Goal: Task Accomplishment & Management: Manage account settings

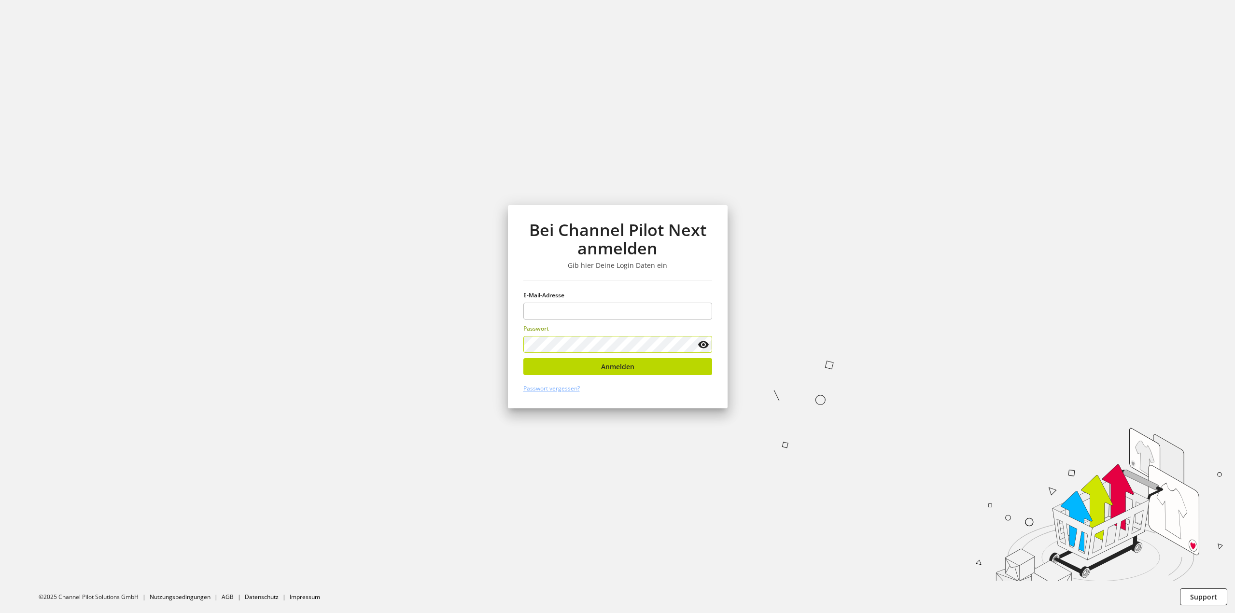
click at [702, 326] on label "Passwort" at bounding box center [617, 328] width 189 height 9
type input "**********"
click at [696, 303] on input "**********" at bounding box center [617, 311] width 189 height 17
click at [701, 307] on keeper-lock "Open Keeper Popup" at bounding box center [702, 311] width 12 height 12
click at [636, 363] on button "Anmelden" at bounding box center [617, 366] width 189 height 17
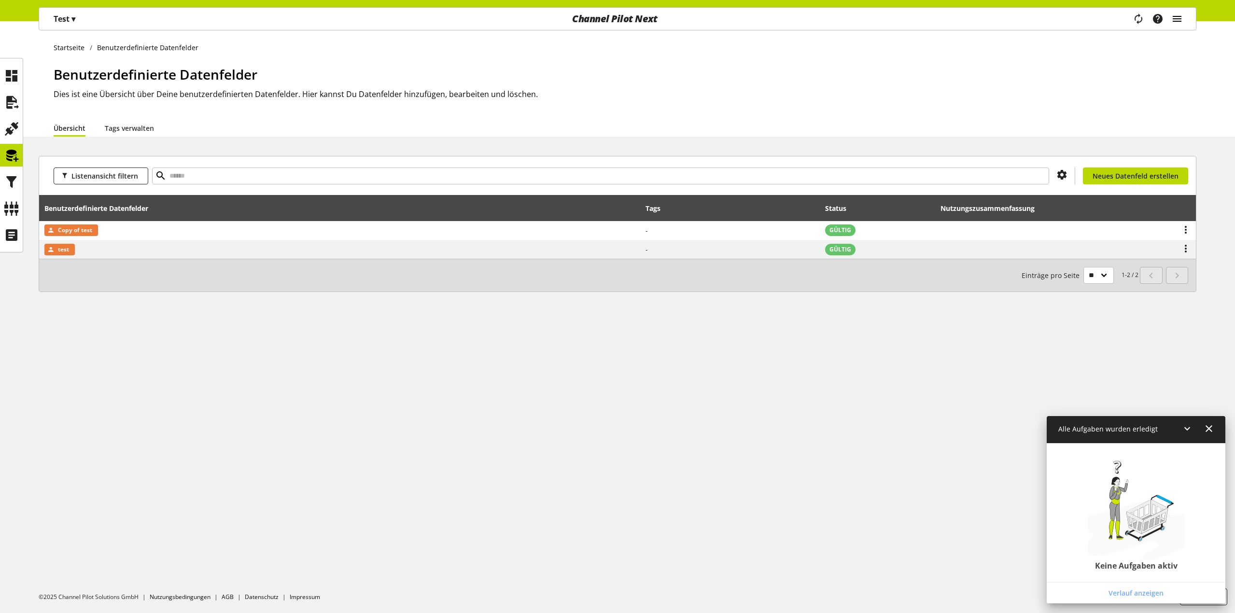
click at [1178, 13] on icon "main navigation" at bounding box center [1177, 18] width 12 height 17
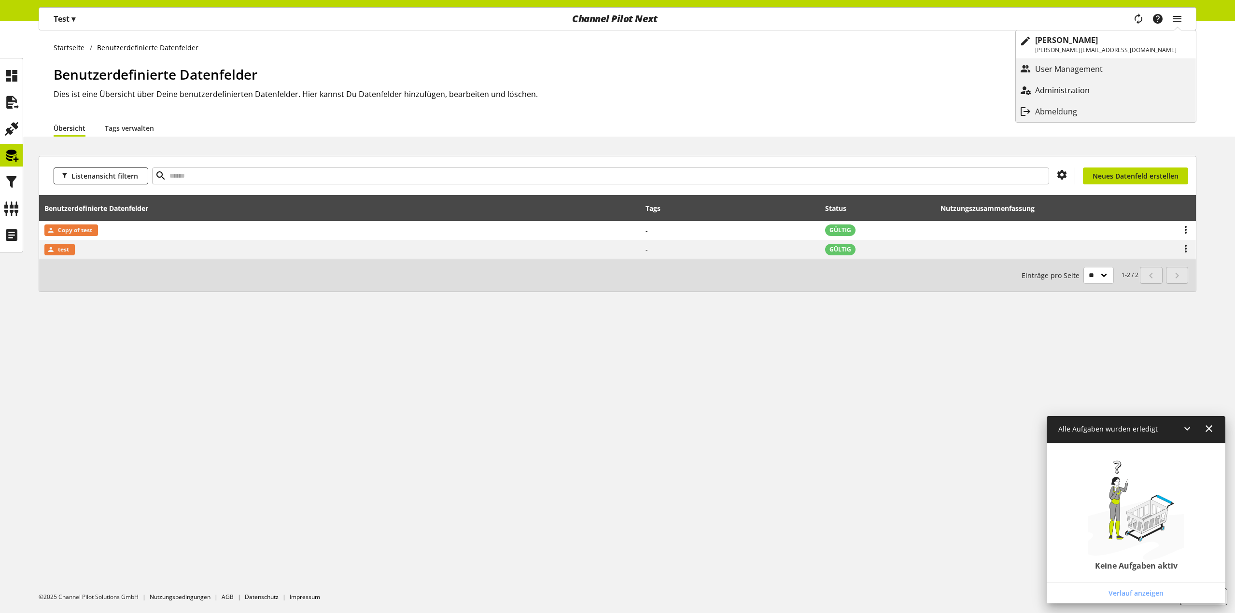
click at [1109, 88] on p "Administration" at bounding box center [1072, 90] width 74 height 12
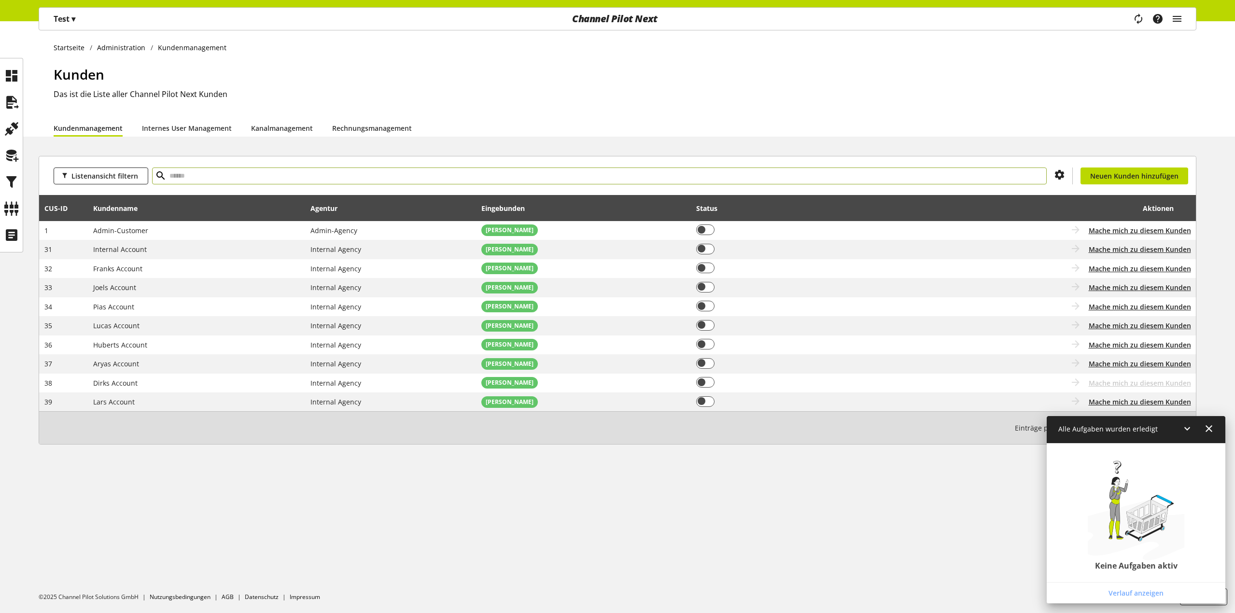
click at [203, 177] on input "text" at bounding box center [599, 175] width 894 height 17
type input "***"
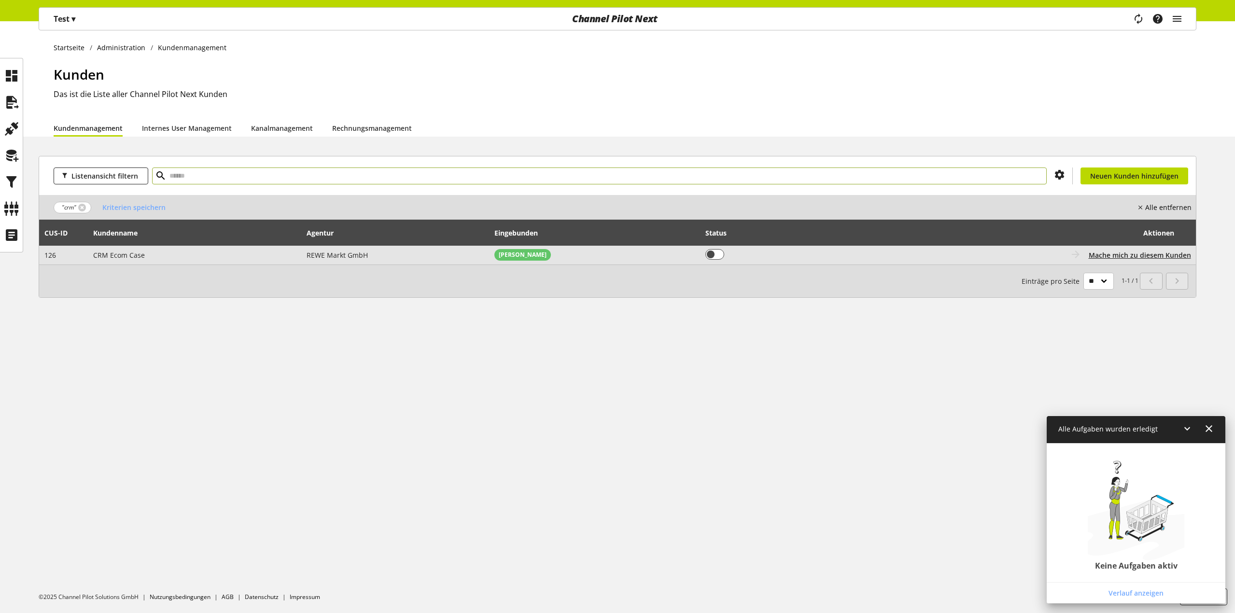
click at [119, 255] on span "CRM Ecom Case" at bounding box center [119, 255] width 52 height 9
click at [1138, 255] on span "Mache mich zu diesem Kunden" at bounding box center [1140, 255] width 102 height 10
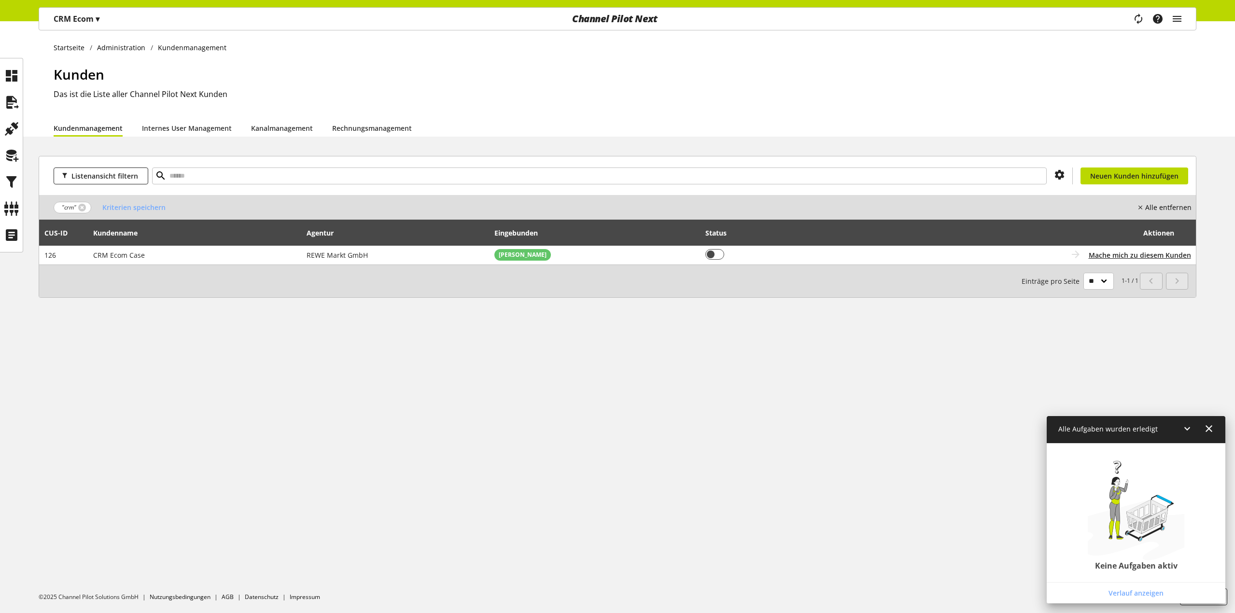
click at [1140, 15] on icon "main navigation" at bounding box center [1138, 18] width 12 height 17
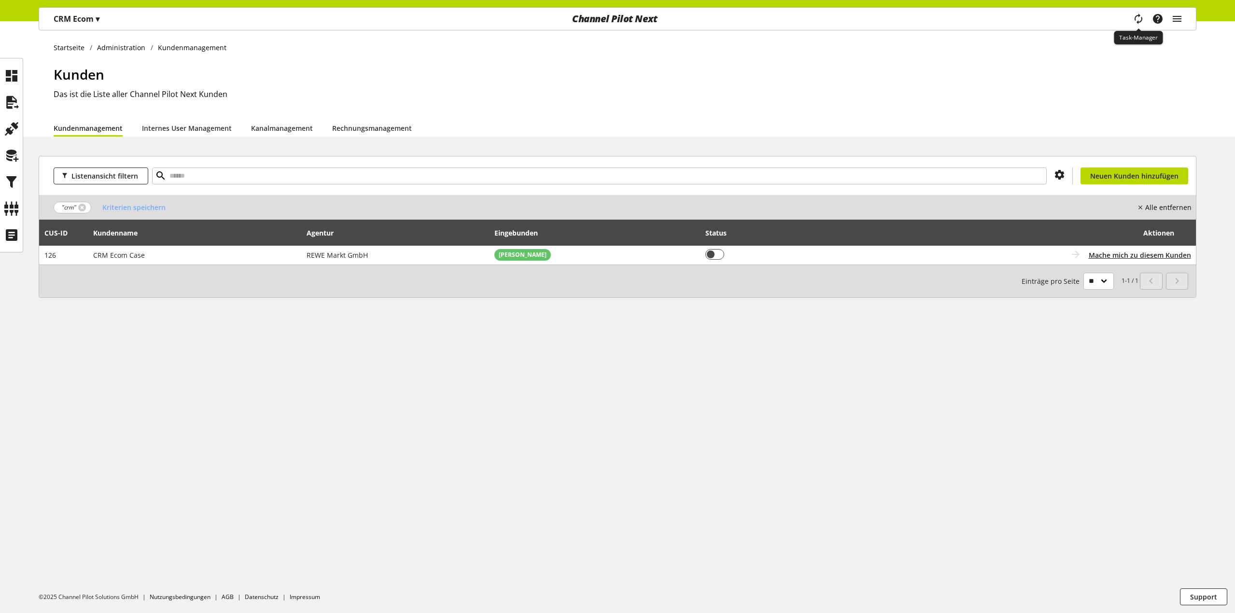
click at [1141, 20] on icon "main navigation" at bounding box center [1138, 18] width 12 height 17
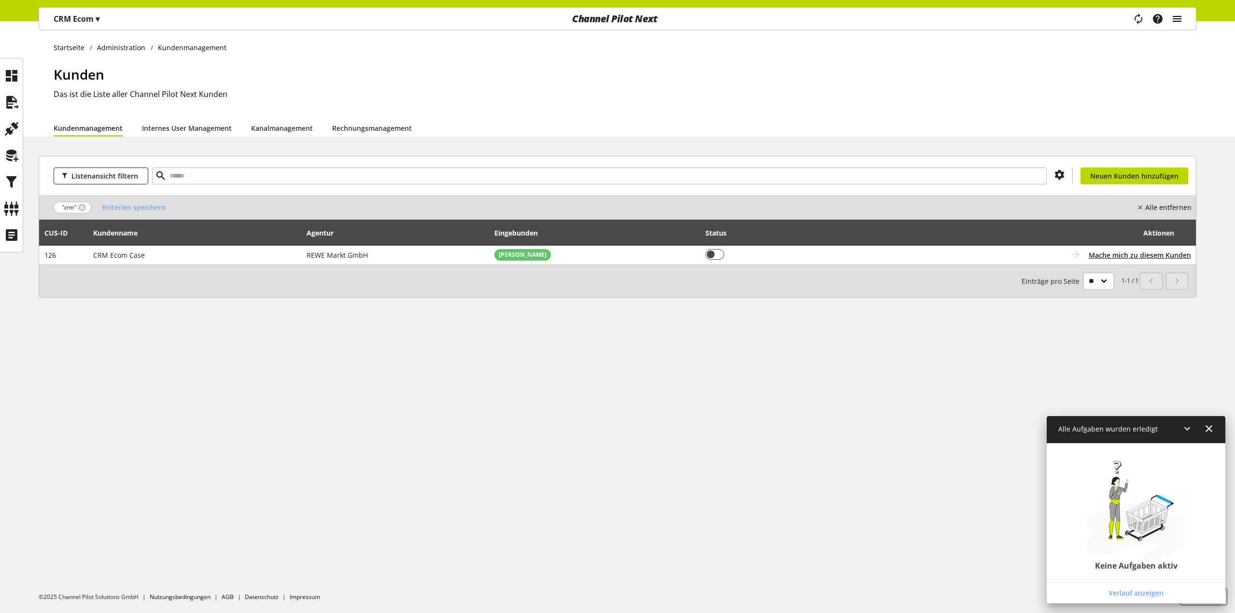
click at [1182, 23] on icon "main navigation" at bounding box center [1177, 18] width 12 height 17
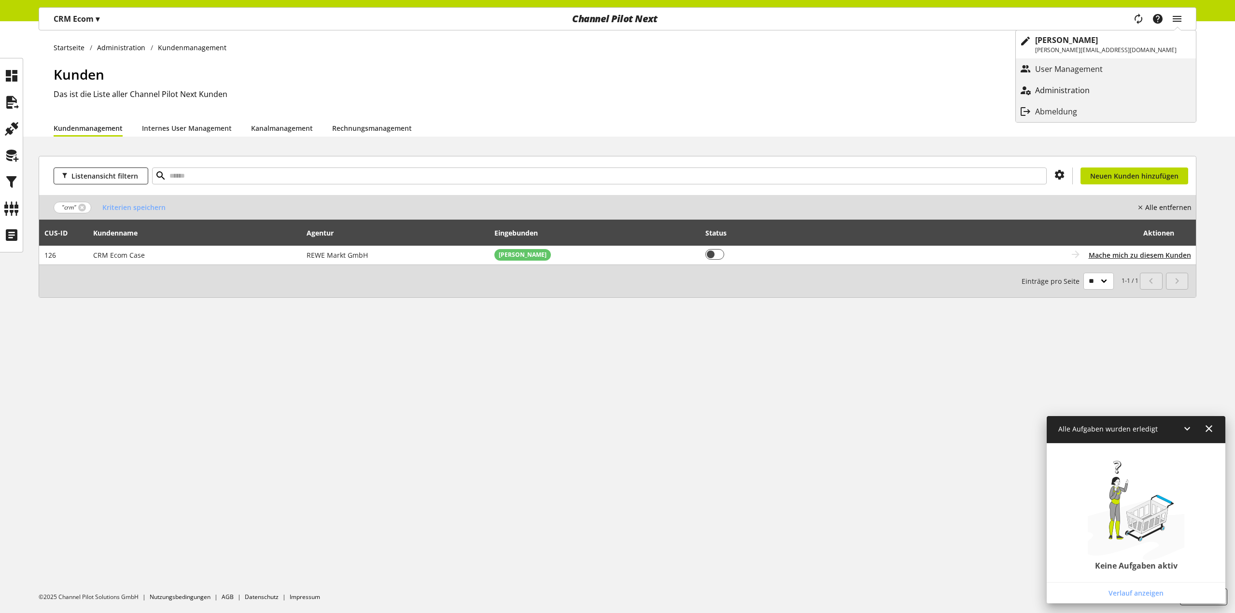
click at [1109, 88] on p "Administration" at bounding box center [1072, 90] width 74 height 12
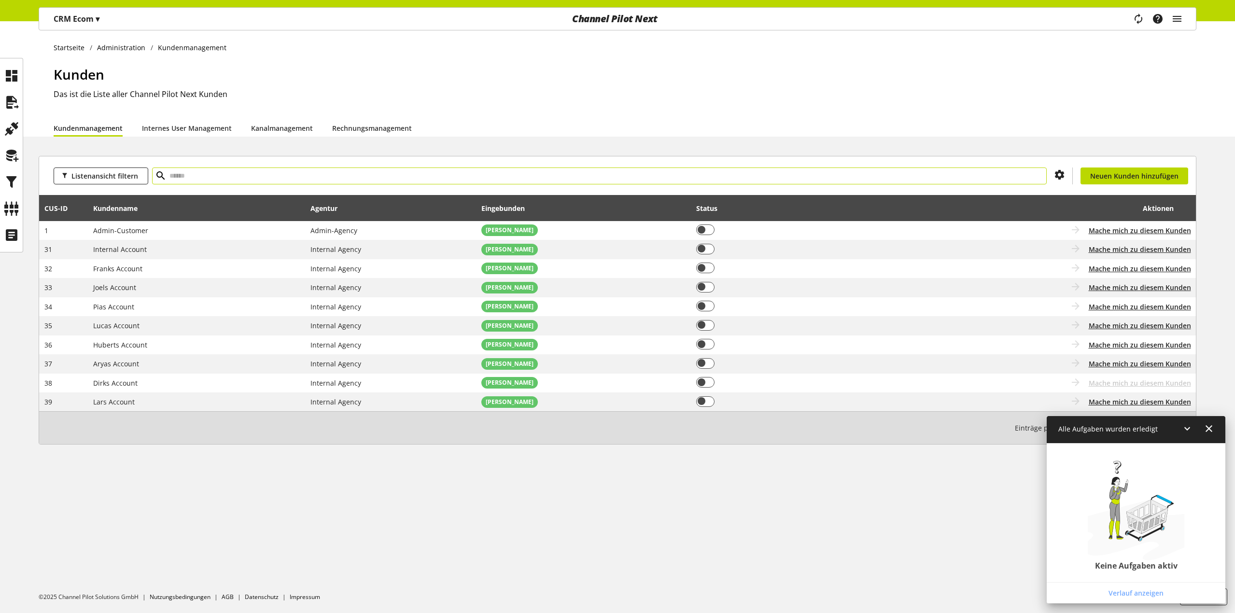
click at [209, 173] on input "text" at bounding box center [599, 175] width 894 height 17
type input "****"
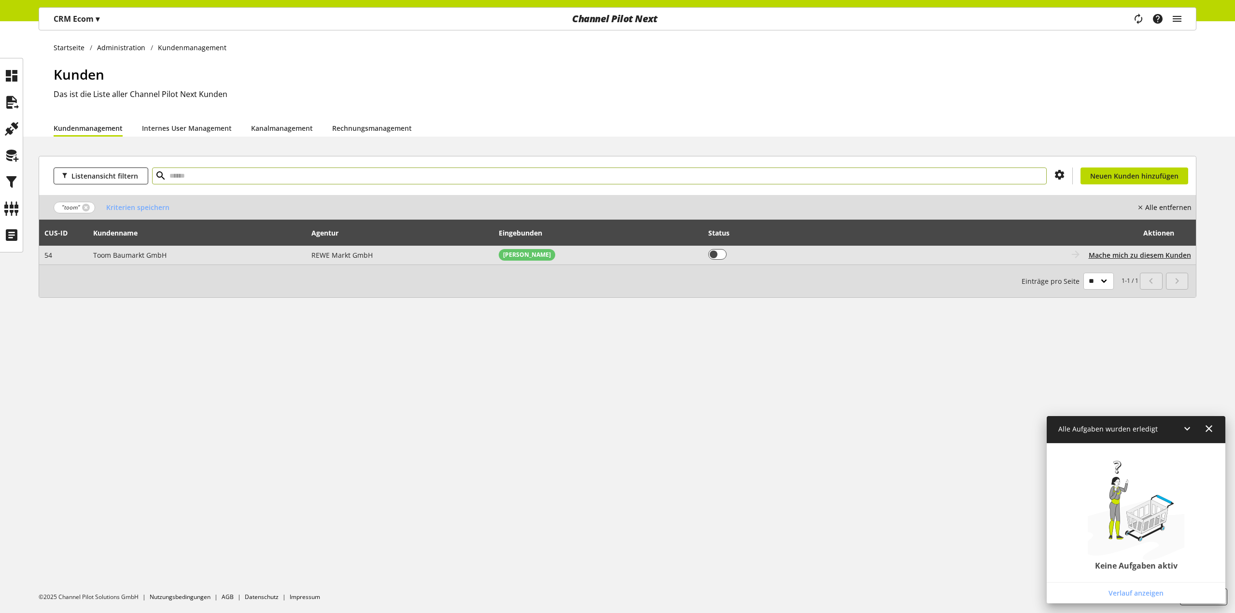
click at [192, 252] on td "Toom Baumarkt GmbH" at bounding box center [197, 255] width 219 height 19
click at [1115, 253] on span "Mache mich zu diesem Kunden" at bounding box center [1140, 255] width 102 height 10
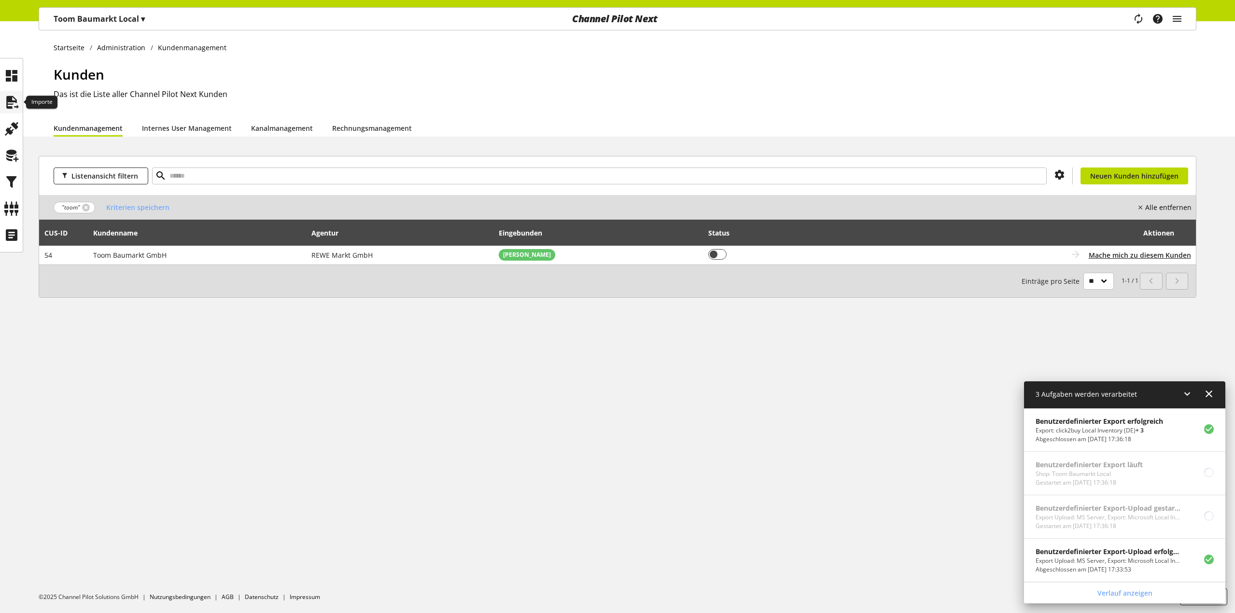
click at [8, 110] on icon at bounding box center [11, 102] width 15 height 19
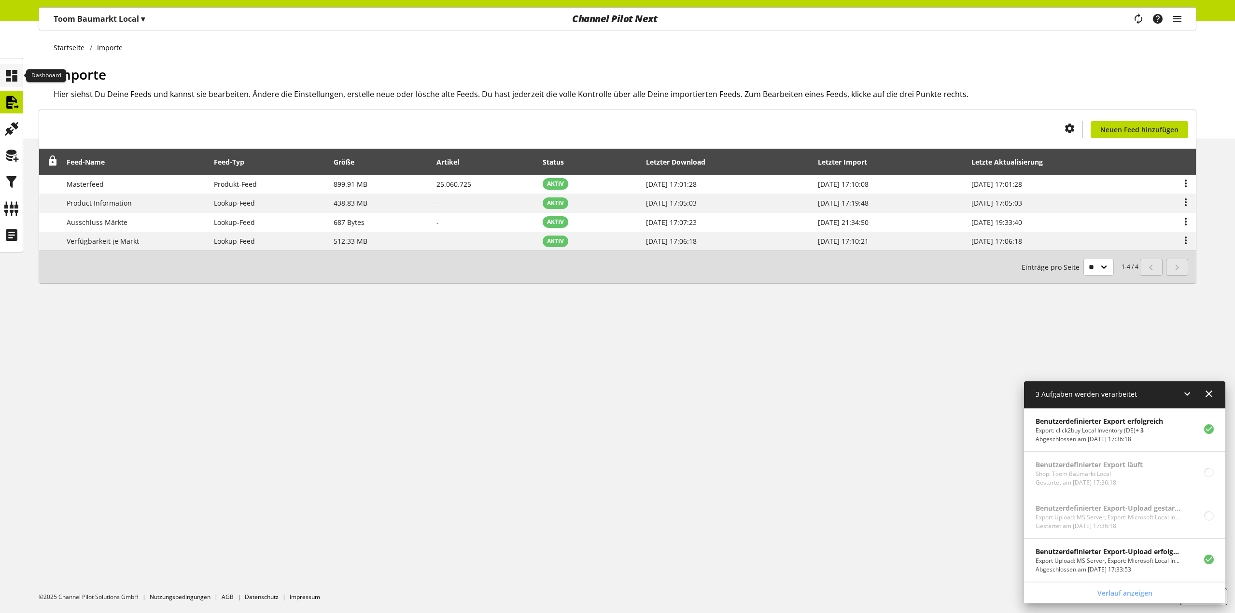
click at [9, 73] on icon at bounding box center [11, 75] width 15 height 19
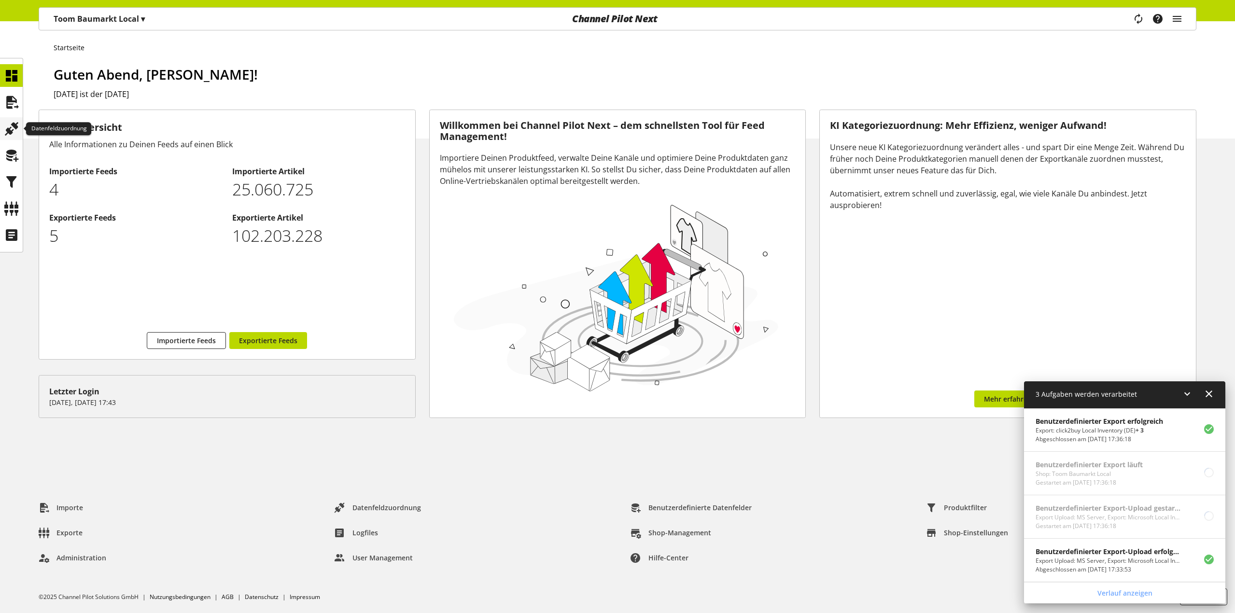
click at [14, 134] on icon at bounding box center [11, 128] width 15 height 19
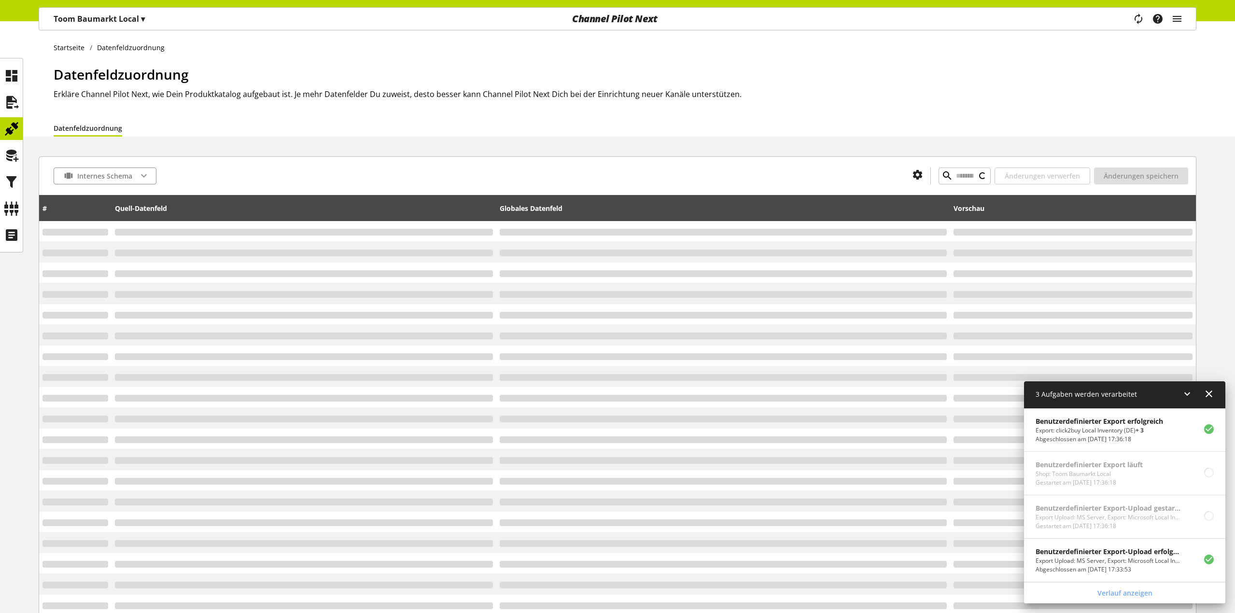
click at [105, 14] on p "Toom Baumarkt Local ▾" at bounding box center [99, 19] width 91 height 12
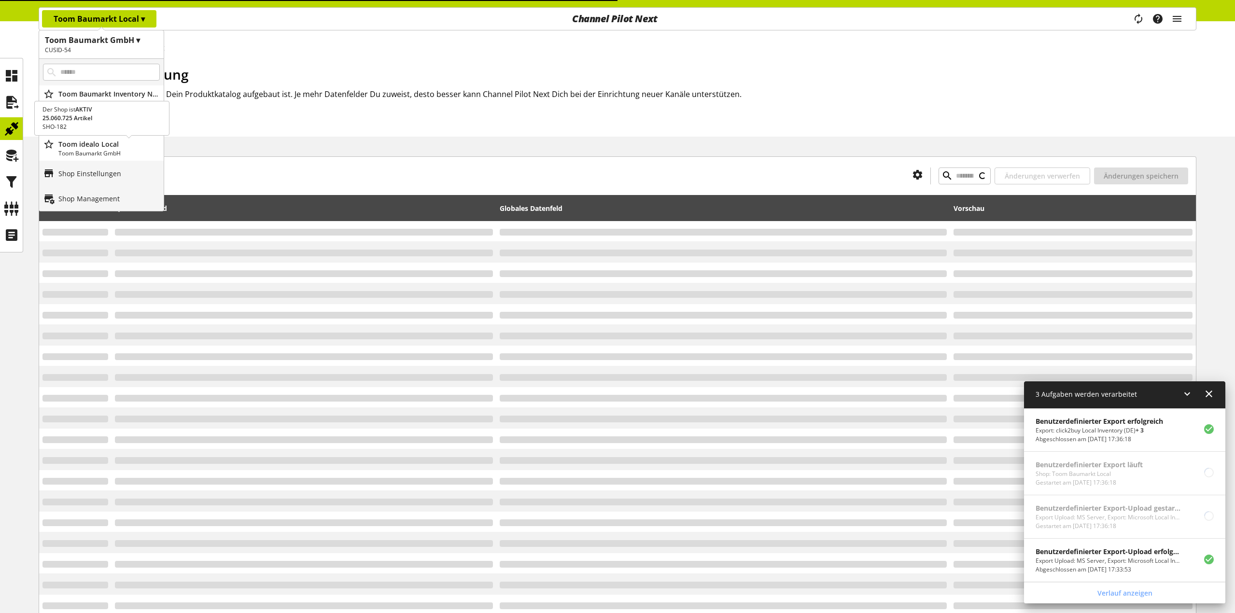
click at [107, 149] on p "Toom idealo Local" at bounding box center [108, 144] width 101 height 10
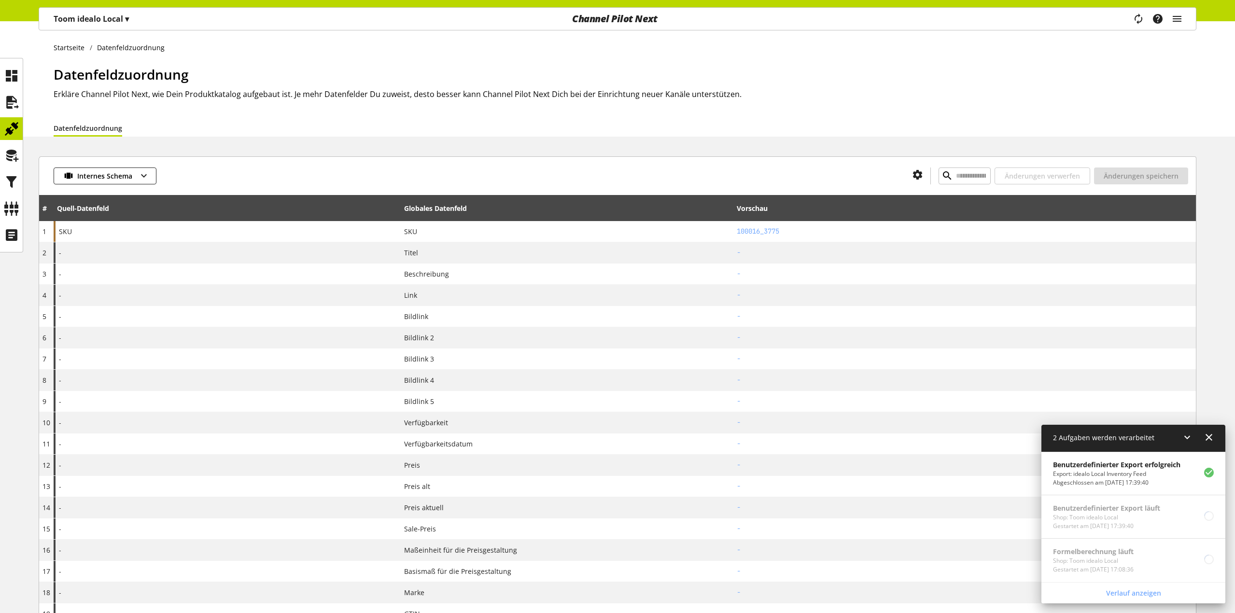
click at [70, 14] on p "Toom idealo Local ▾" at bounding box center [91, 19] width 75 height 12
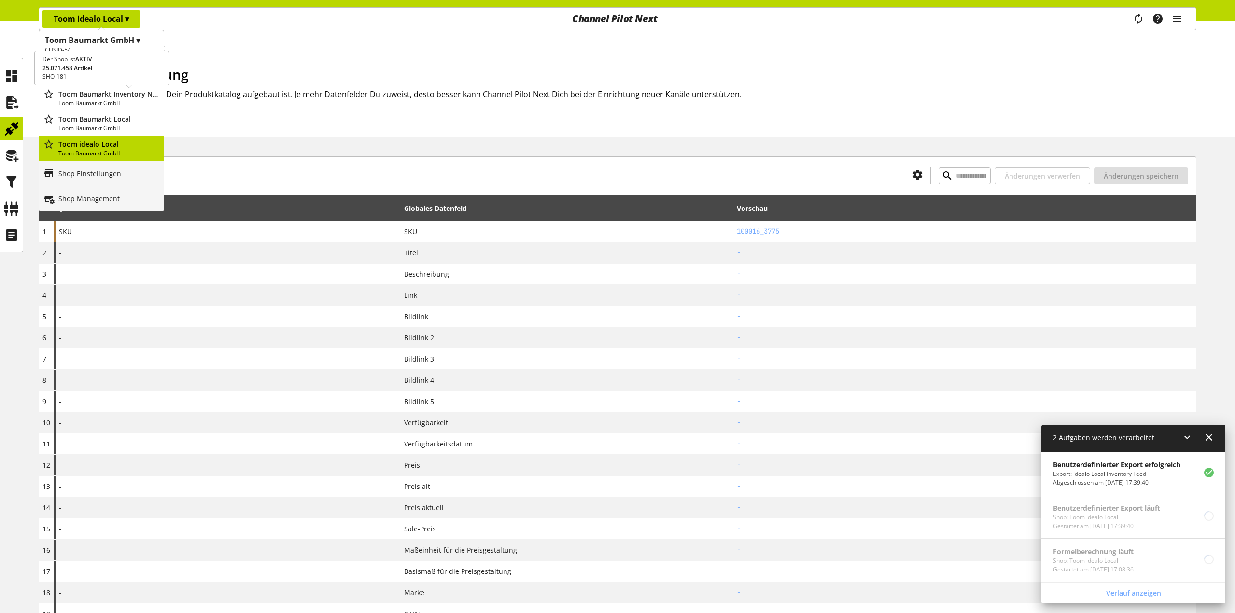
click at [88, 101] on p "Toom Baumarkt GmbH" at bounding box center [108, 103] width 101 height 9
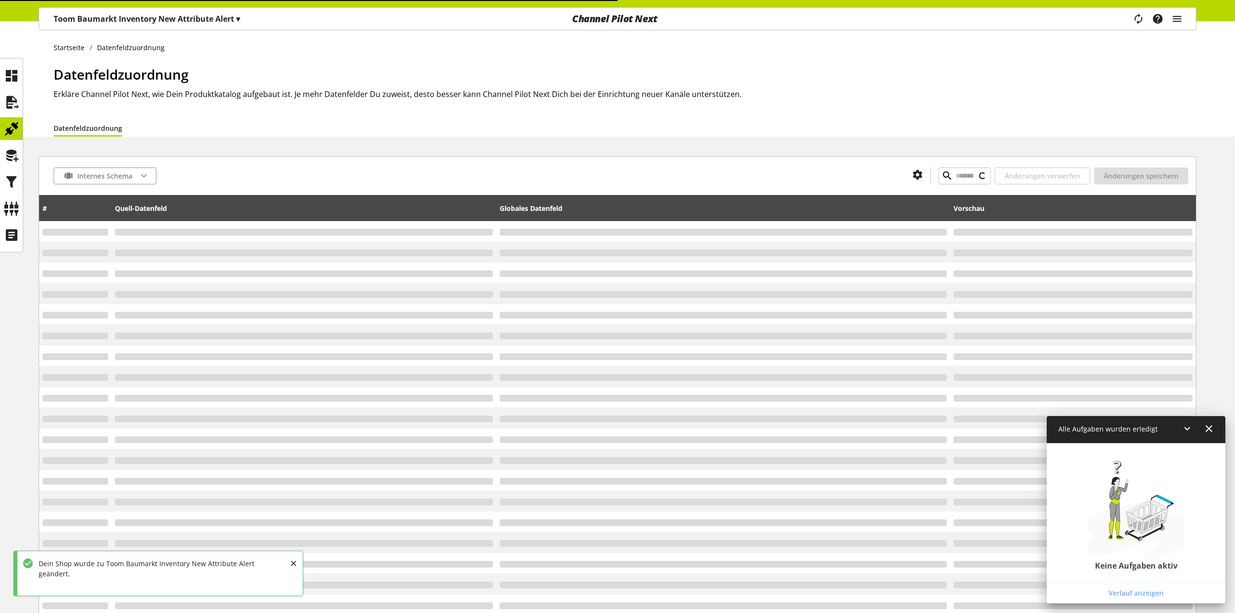
click at [135, 16] on p "Toom Baumarkt Inventory New Attribute Alert ▾" at bounding box center [147, 19] width 186 height 12
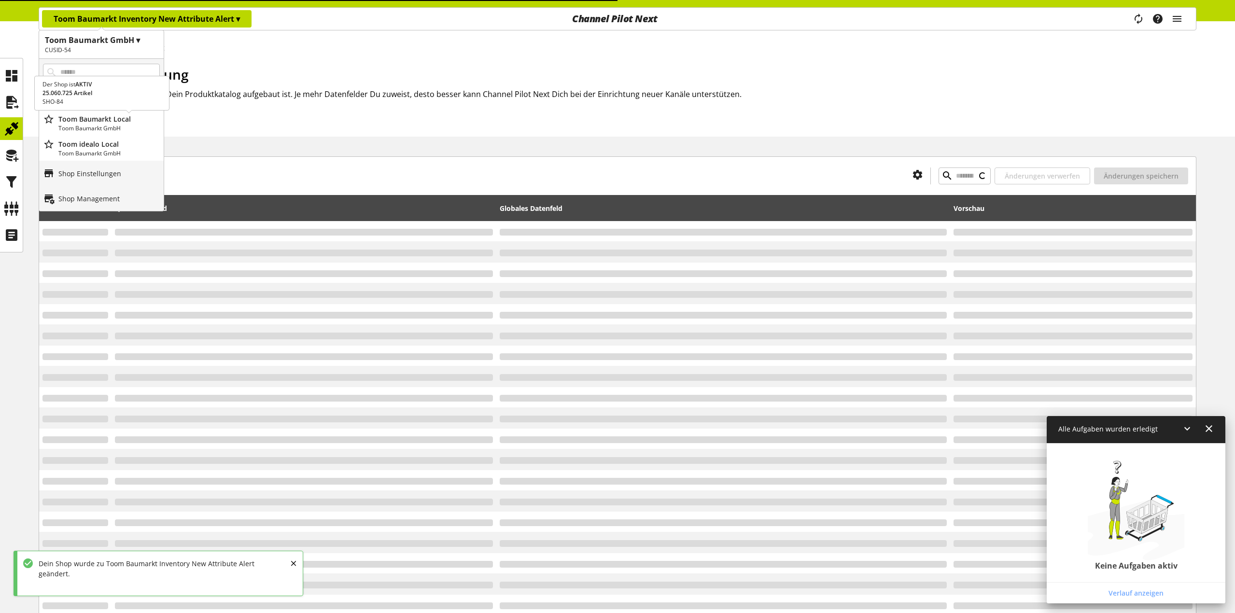
click at [111, 128] on p "Toom Baumarkt GmbH" at bounding box center [108, 128] width 101 height 9
